Goal: Find specific page/section: Find specific page/section

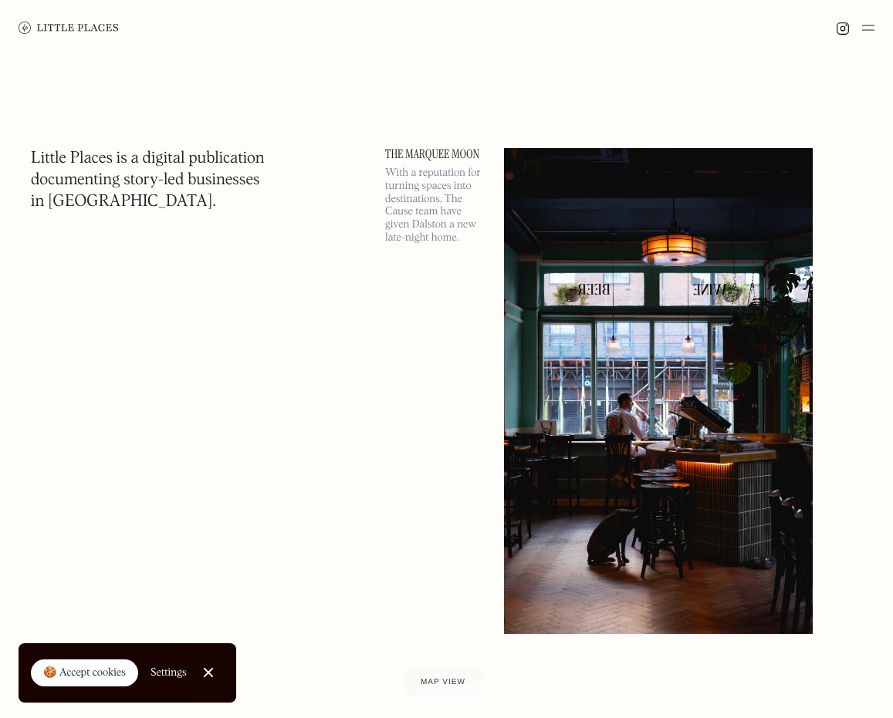
click at [658, 25] on img at bounding box center [868, 28] width 12 height 19
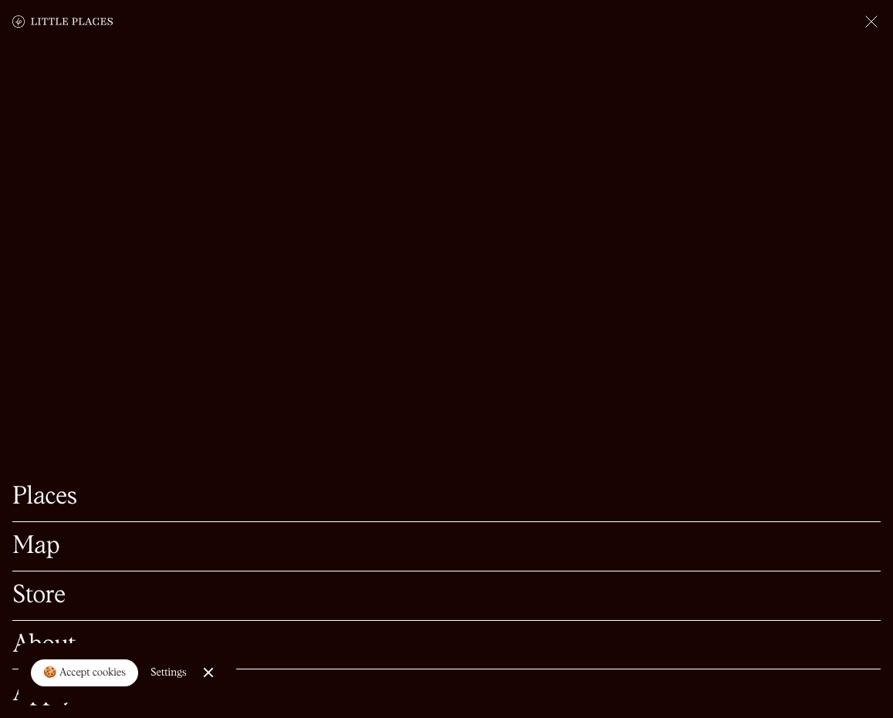
click at [34, 552] on link "Map" at bounding box center [446, 547] width 868 height 24
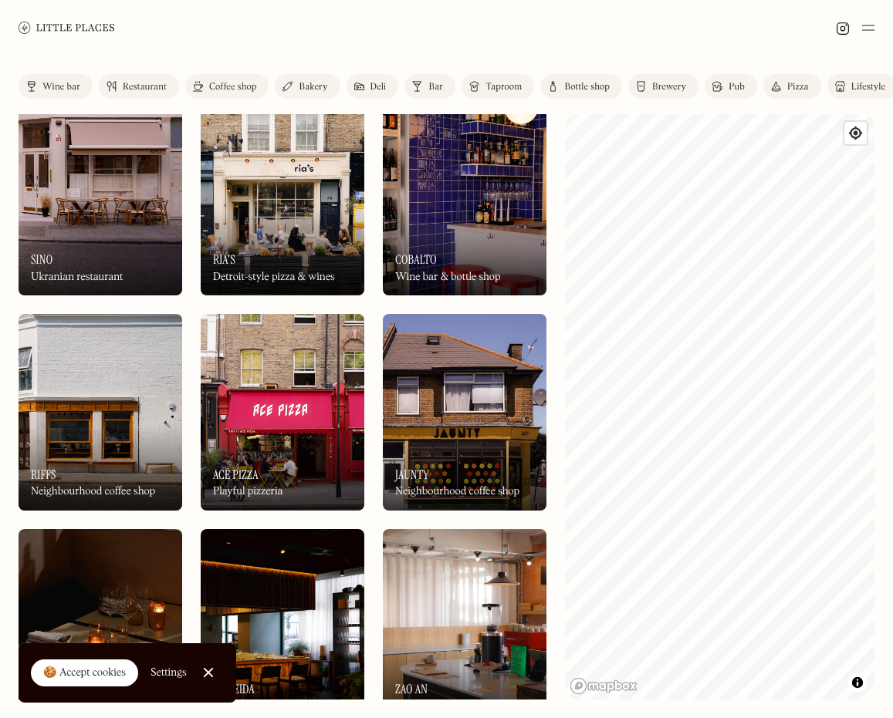
scroll to position [459, 0]
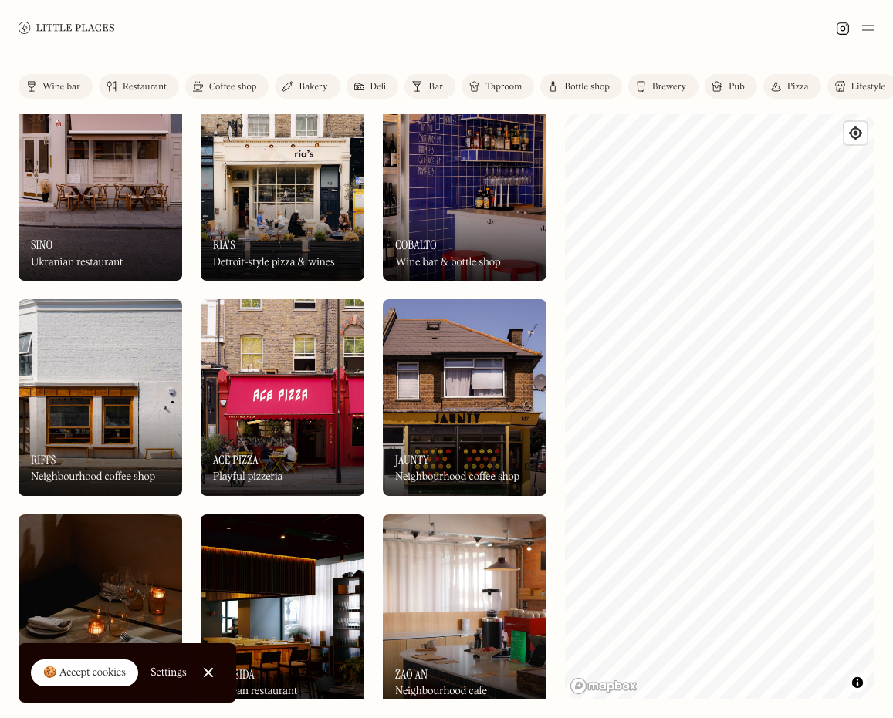
click at [205, 674] on link "Close Cookie Popup" at bounding box center [208, 672] width 31 height 31
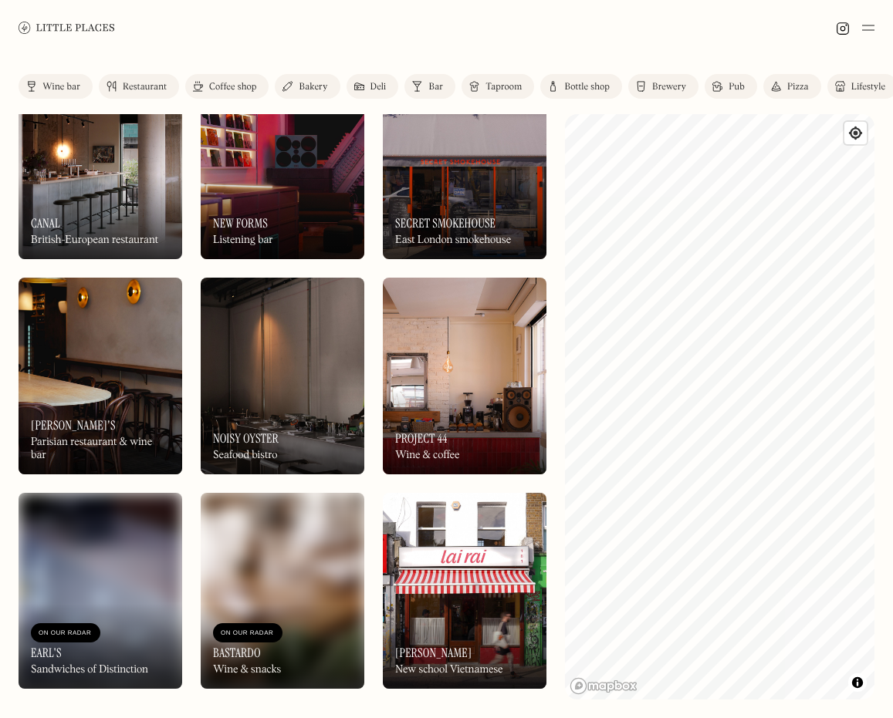
scroll to position [1756, 0]
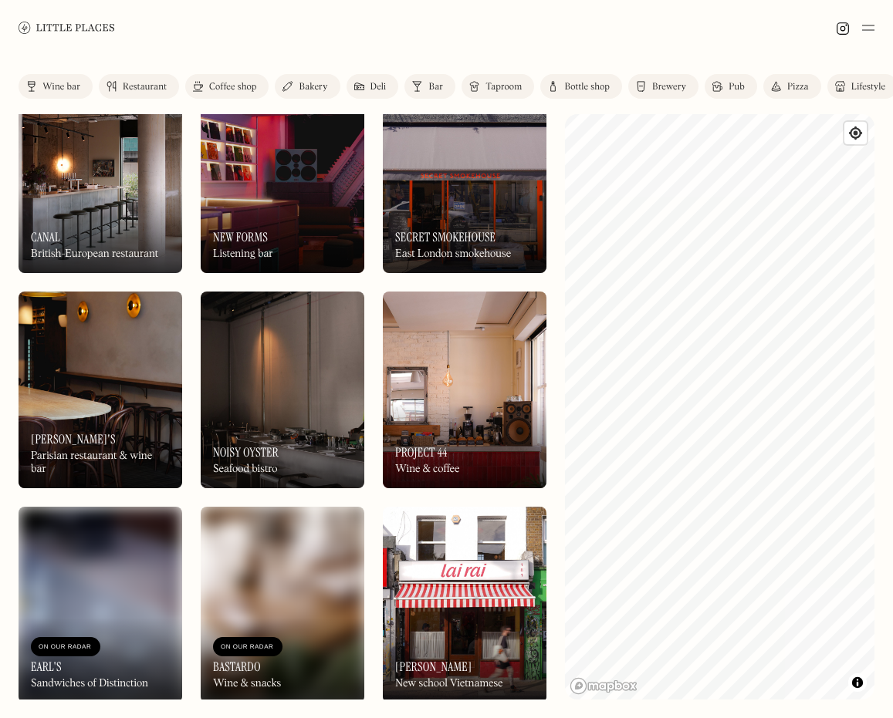
click at [864, 24] on img at bounding box center [868, 28] width 12 height 19
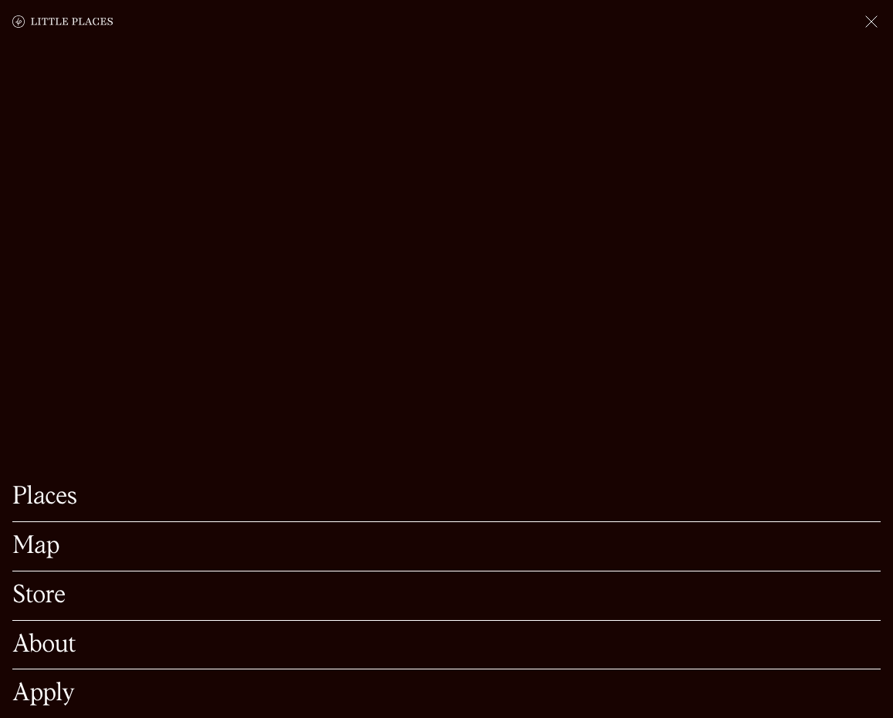
click at [57, 503] on link "Places" at bounding box center [446, 497] width 868 height 24
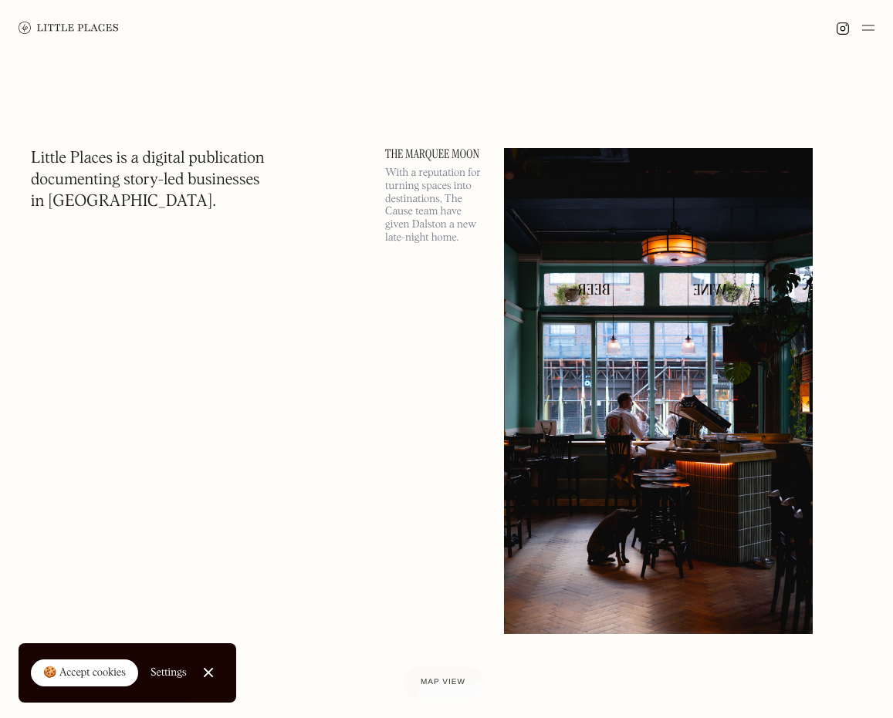
click at [205, 671] on link "Close Cookie Popup" at bounding box center [208, 672] width 31 height 31
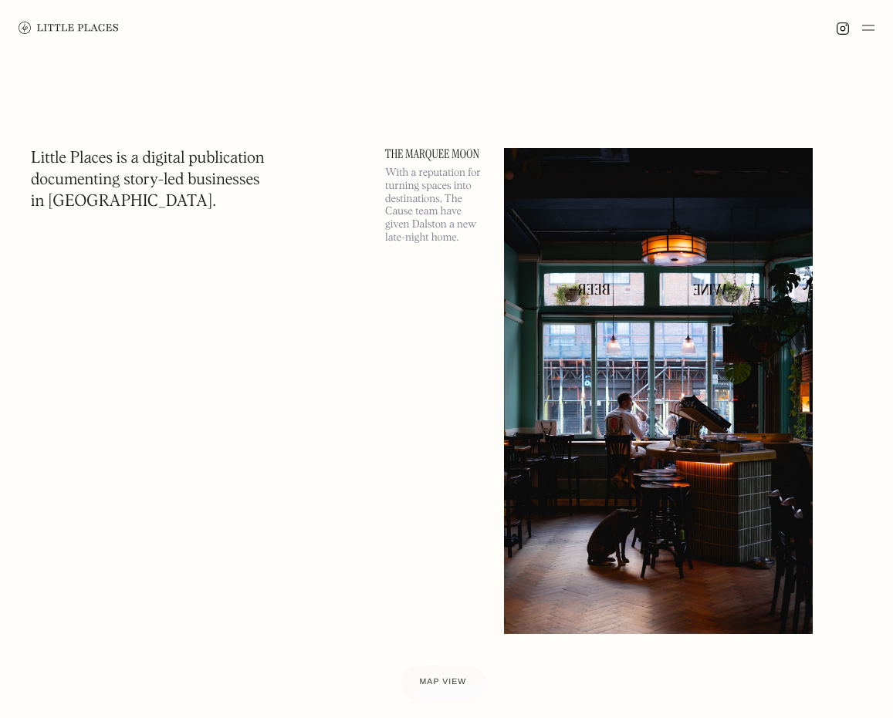
click at [451, 678] on div "Map view" at bounding box center [443, 683] width 47 height 16
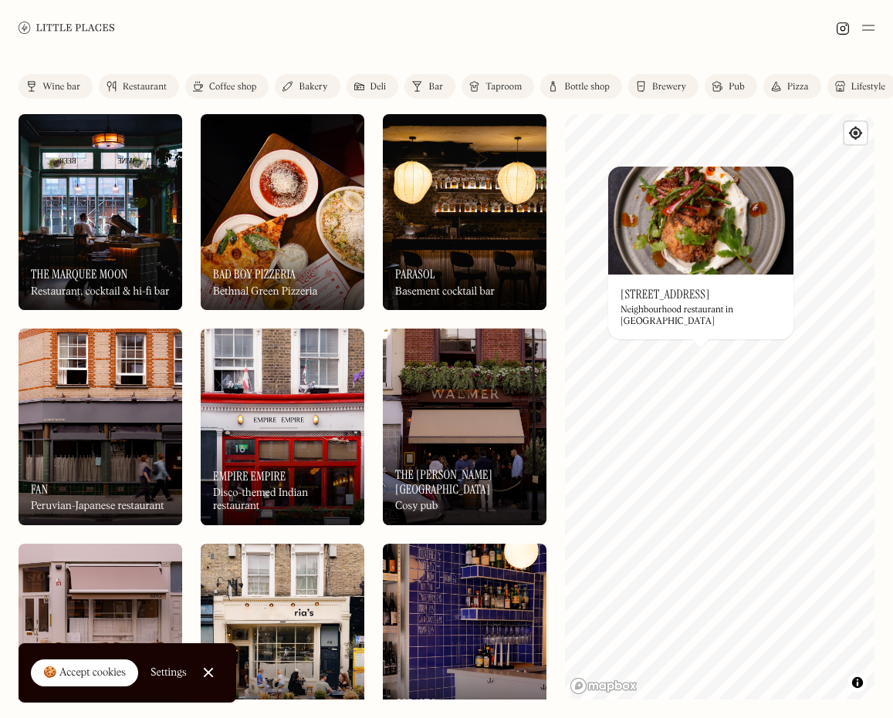
click at [699, 259] on img at bounding box center [700, 221] width 185 height 108
